Goal: Navigation & Orientation: Find specific page/section

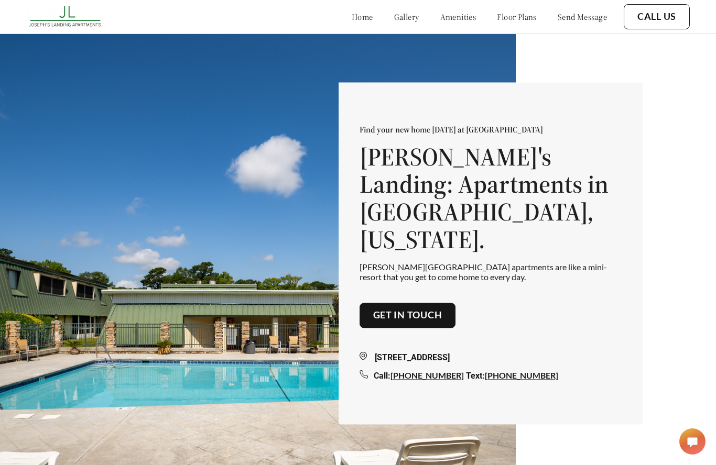
click at [394, 20] on link "gallery" at bounding box center [406, 17] width 25 height 10
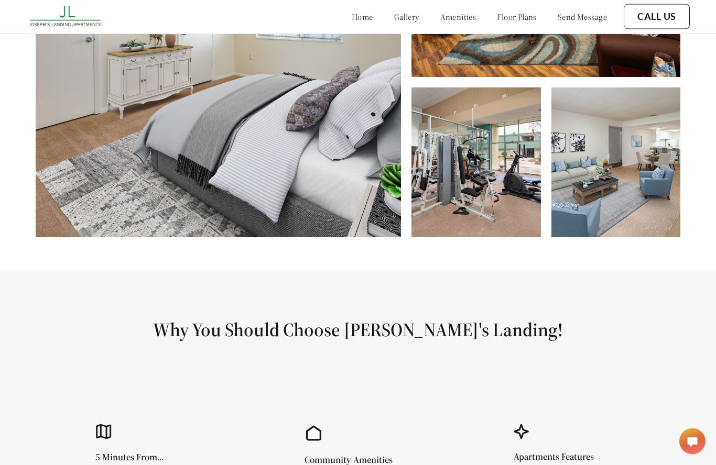
scroll to position [661, 0]
click at [104, 186] on img at bounding box center [218, 57] width 365 height 359
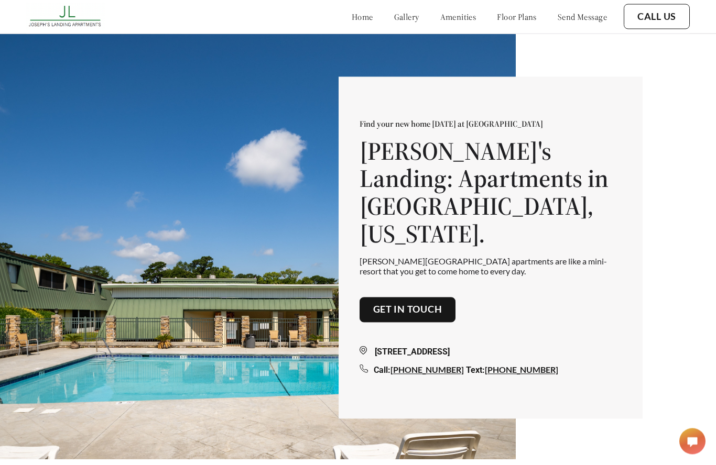
scroll to position [0, 0]
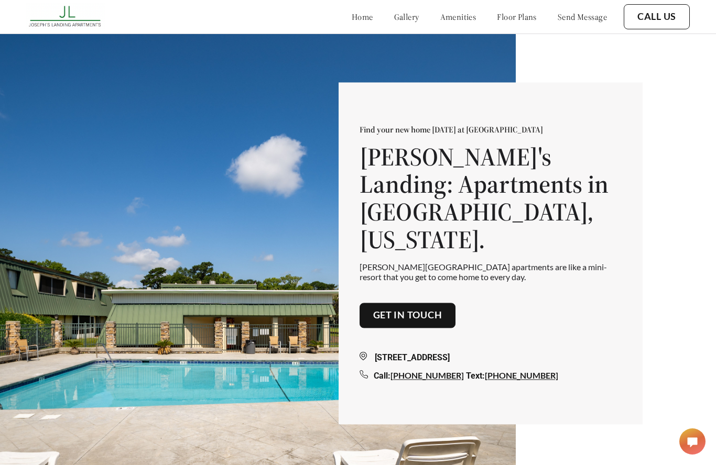
click at [394, 19] on link "gallery" at bounding box center [406, 17] width 25 height 10
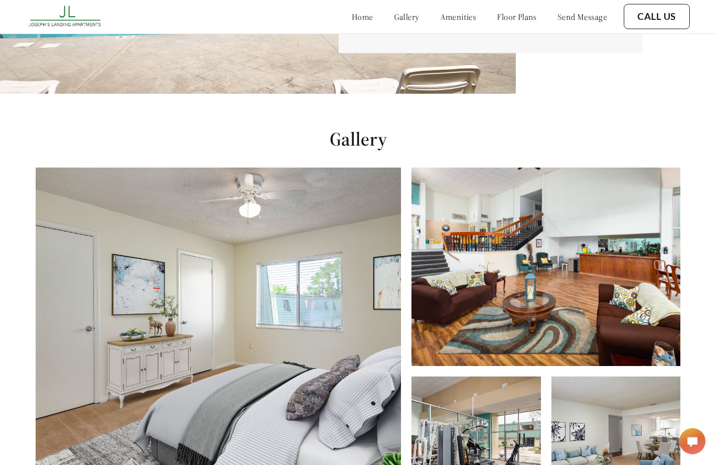
scroll to position [512, 0]
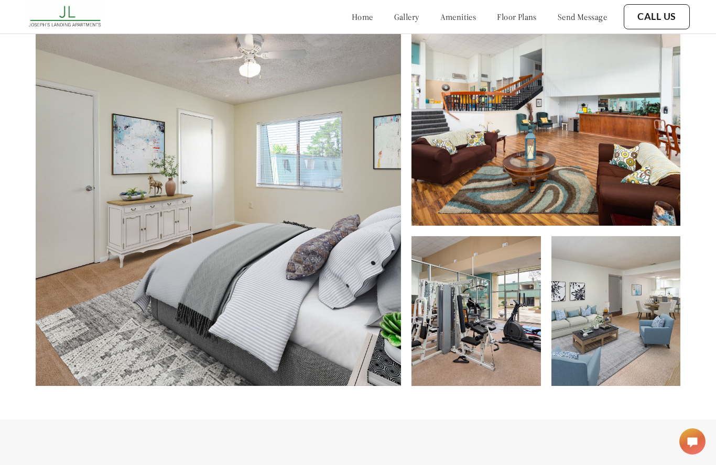
click at [620, 226] on img at bounding box center [545, 126] width 268 height 199
click at [617, 319] on img at bounding box center [615, 311] width 129 height 150
click at [520, 357] on img at bounding box center [475, 311] width 129 height 150
click at [140, 296] on img at bounding box center [218, 206] width 365 height 359
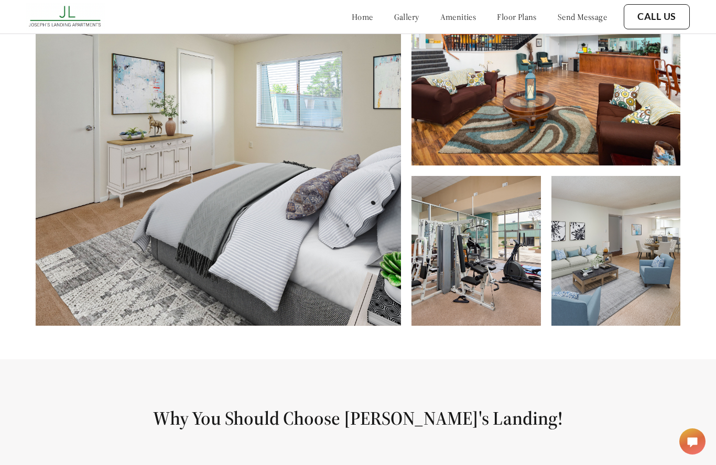
scroll to position [574, 0]
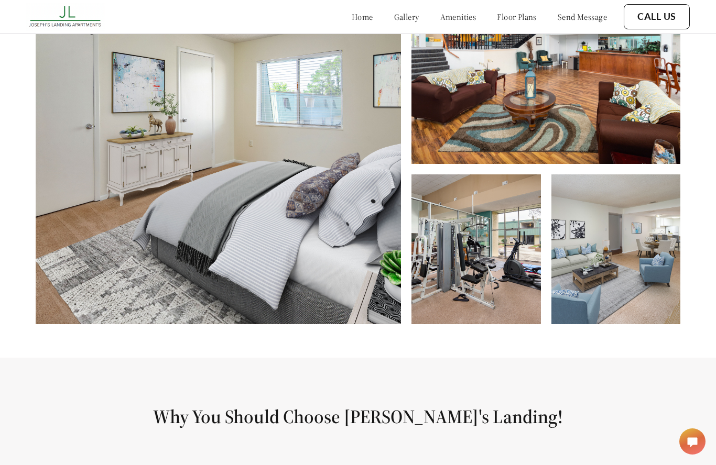
click at [639, 287] on img at bounding box center [615, 250] width 129 height 150
click at [635, 296] on img at bounding box center [615, 250] width 129 height 150
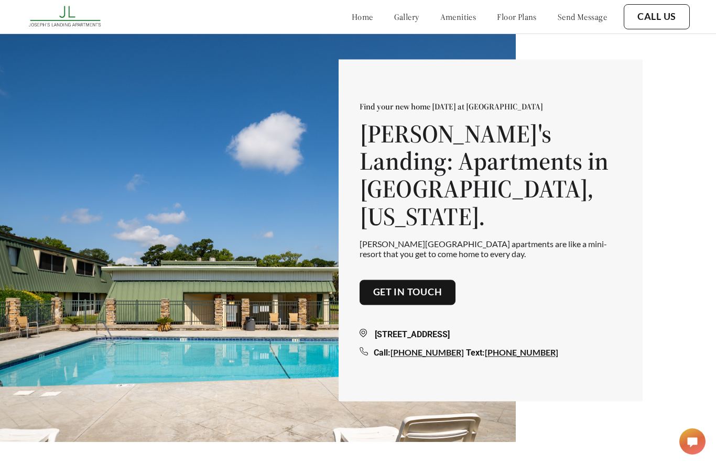
scroll to position [0, 0]
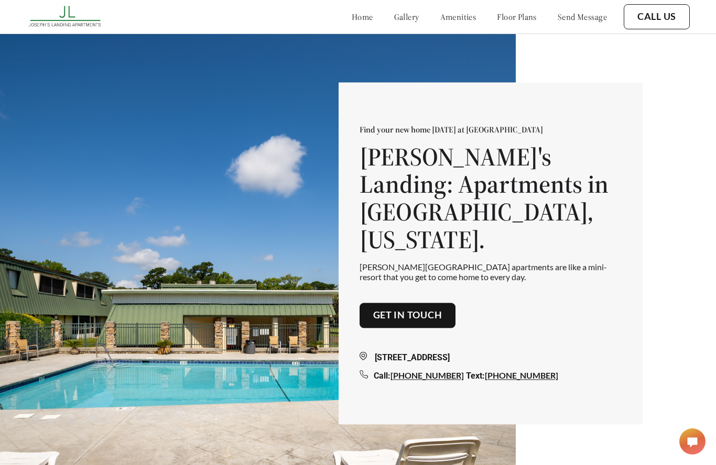
click at [352, 18] on link "home" at bounding box center [362, 17] width 21 height 10
click at [352, 17] on link "home" at bounding box center [362, 17] width 21 height 10
click at [352, 20] on link "home" at bounding box center [362, 17] width 21 height 10
click at [352, 22] on link "home" at bounding box center [362, 17] width 21 height 10
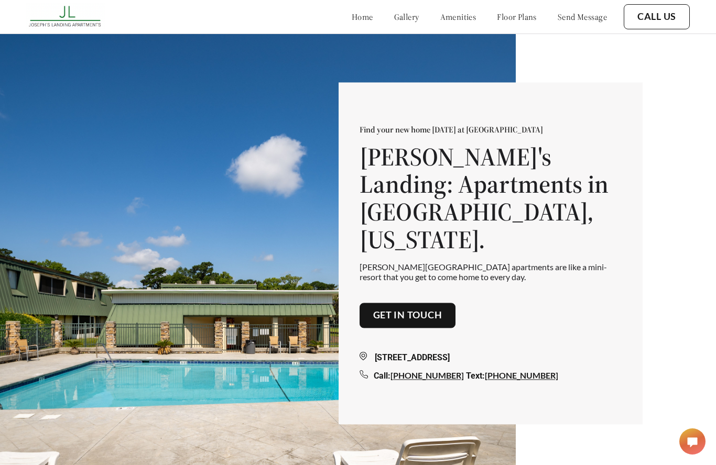
click at [352, 22] on link "home" at bounding box center [362, 17] width 21 height 10
click at [394, 19] on link "gallery" at bounding box center [406, 17] width 25 height 10
click at [440, 20] on link "amenities" at bounding box center [458, 17] width 36 height 10
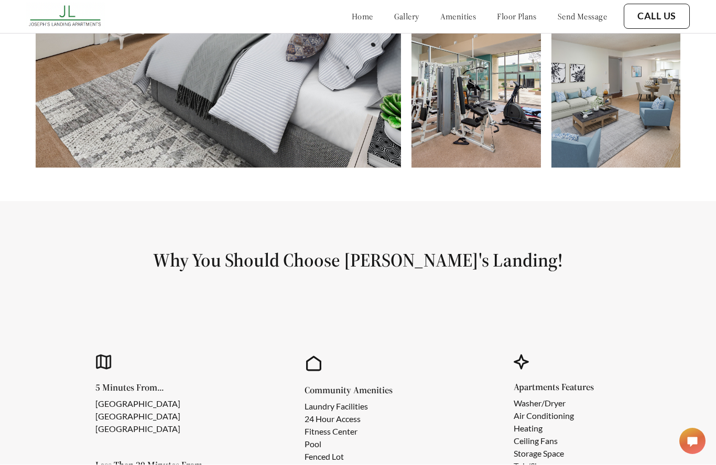
scroll to position [978, 0]
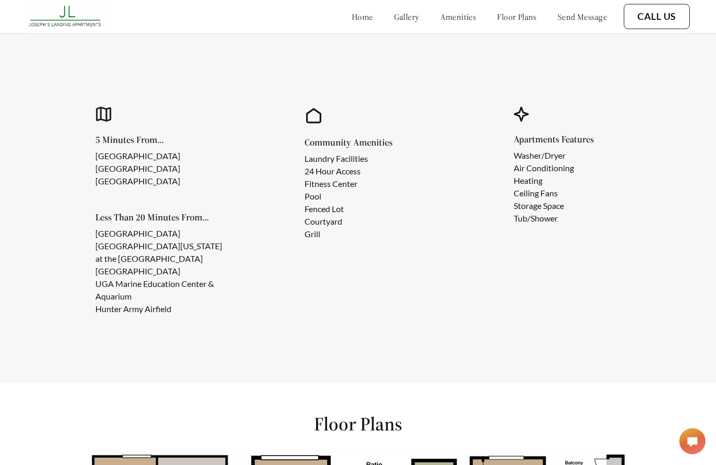
click at [511, 17] on link "floor plans" at bounding box center [517, 17] width 40 height 10
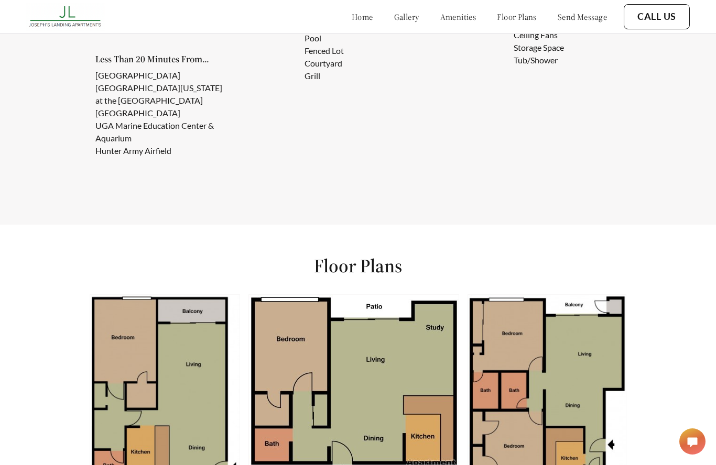
scroll to position [1124, 0]
